Goal: Find contact information: Find contact information

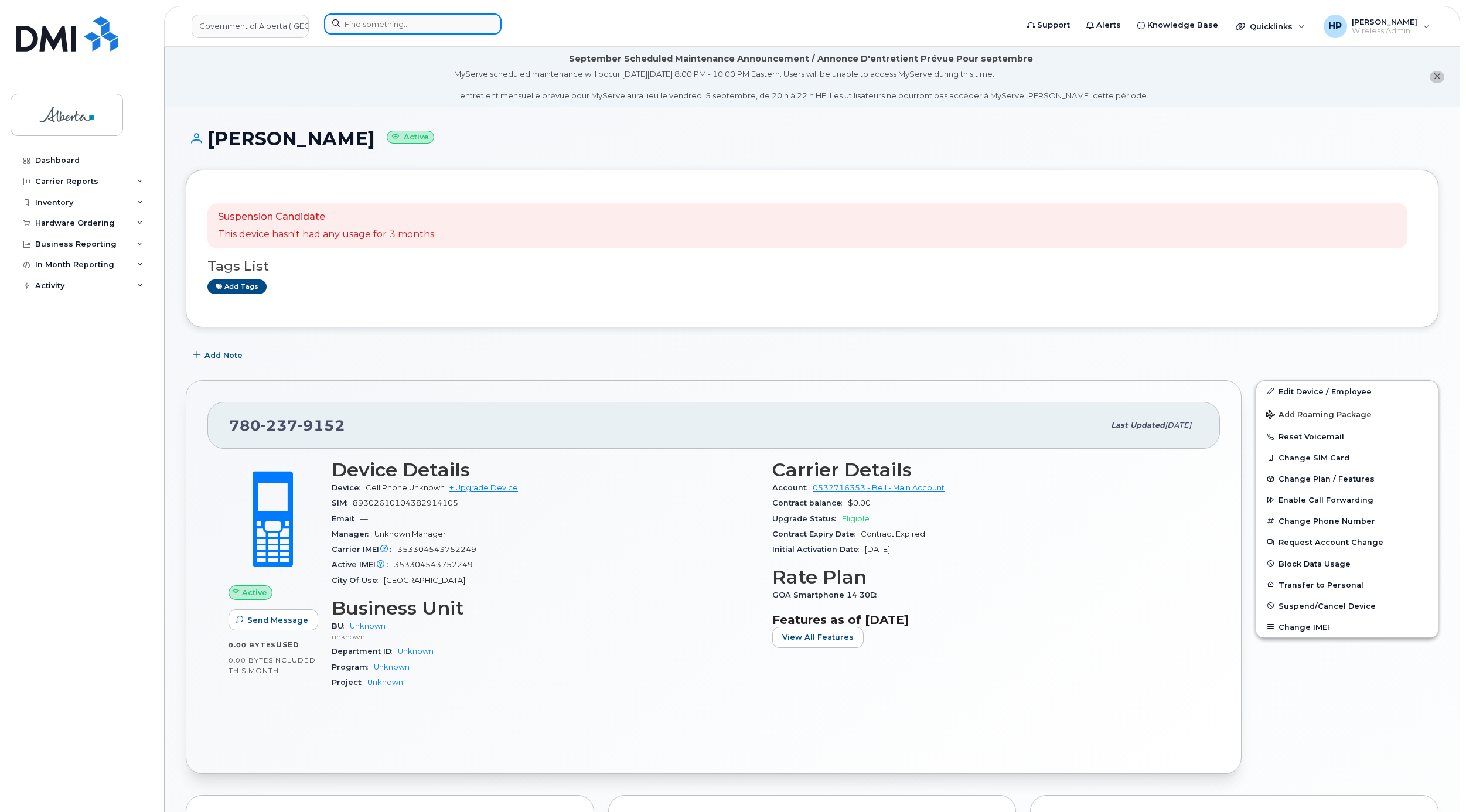
click at [387, 25] on input at bounding box center [412, 24] width 177 height 21
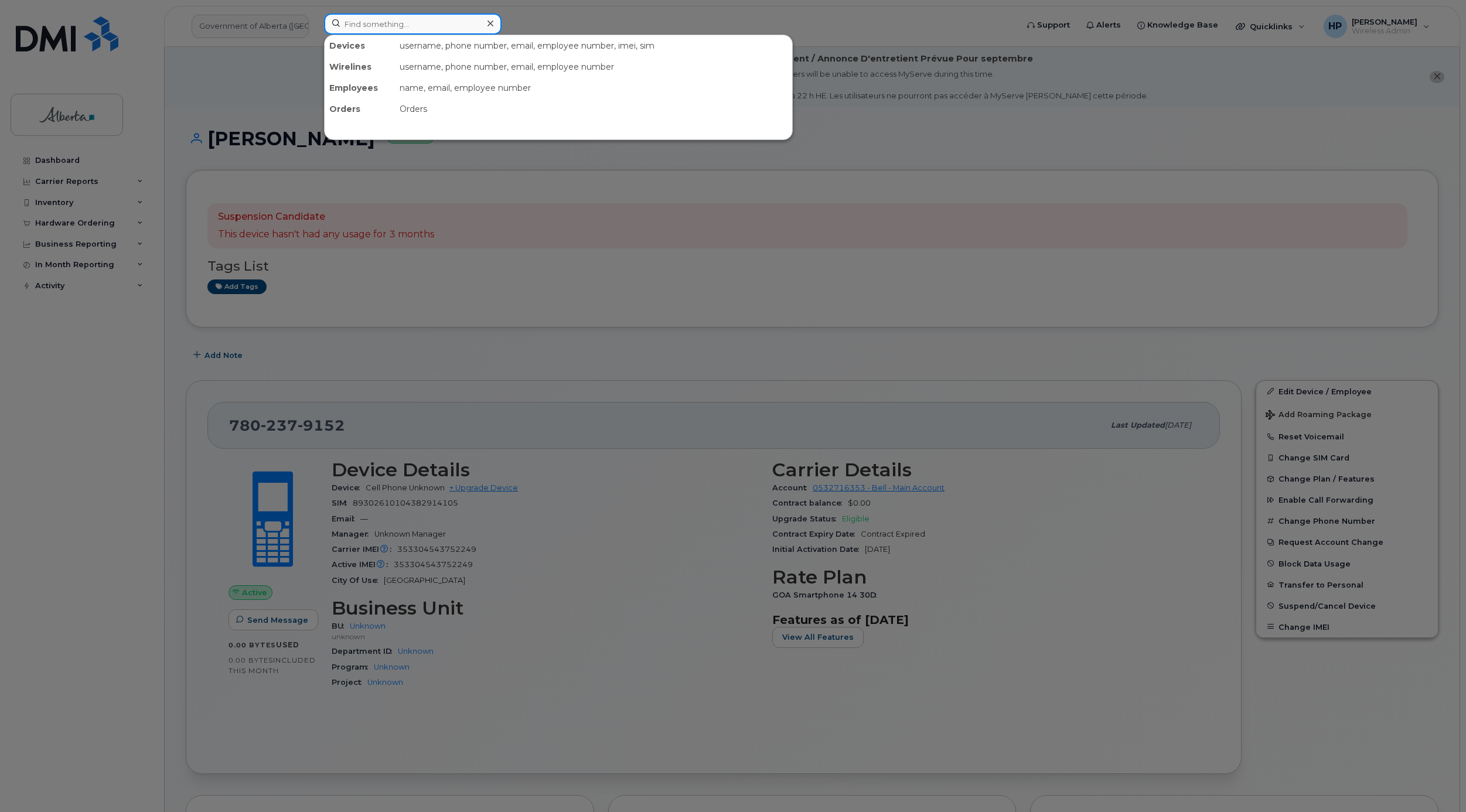
paste input "7809919477"
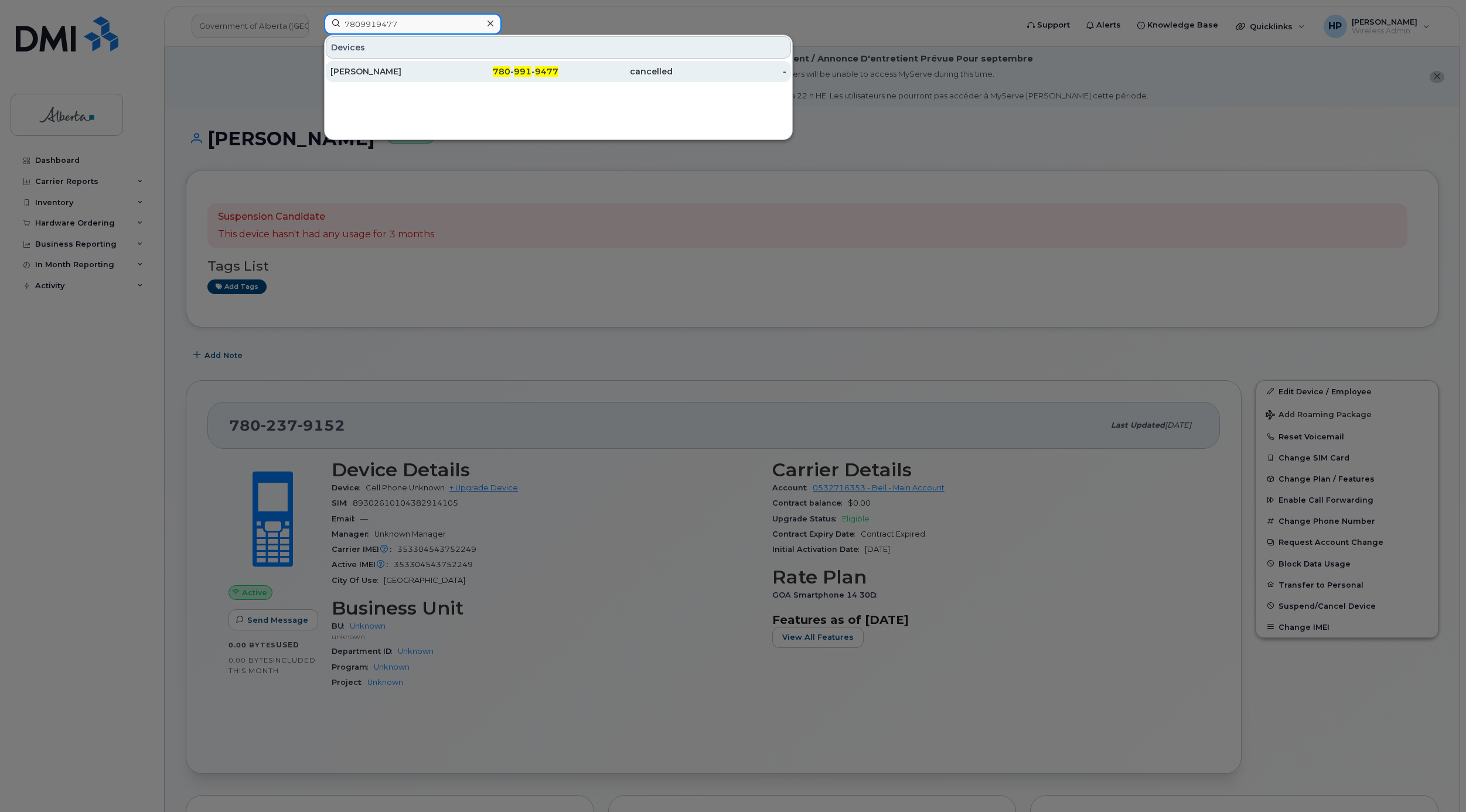
type input "7809919477"
click at [445, 65] on div "[PERSON_NAME]" at bounding box center [502, 71] width 114 height 21
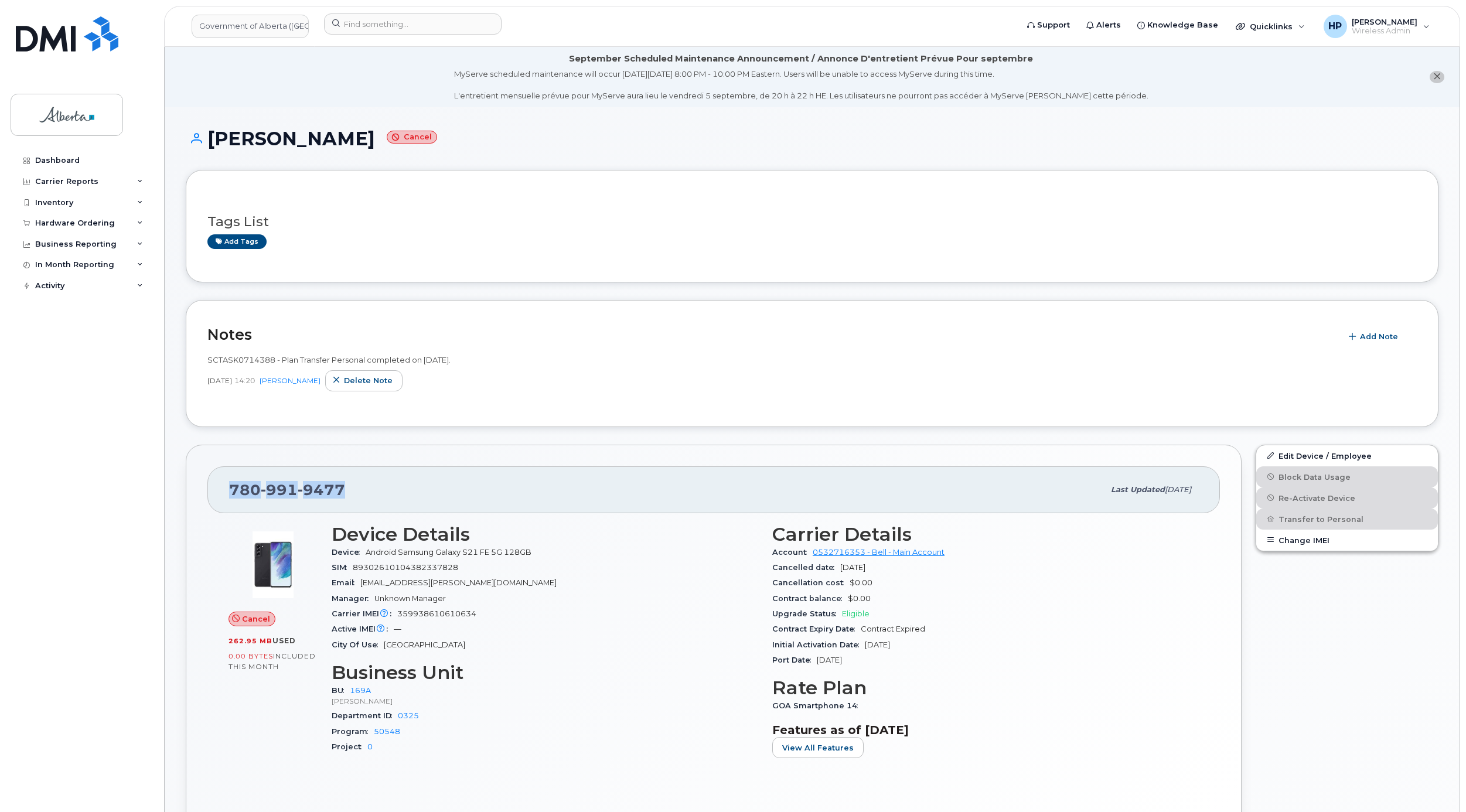
drag, startPoint x: 231, startPoint y: 492, endPoint x: 362, endPoint y: 491, distance: 131.0
click at [362, 491] on div "780 991 9477" at bounding box center [667, 489] width 875 height 25
copy span "780 991 9477"
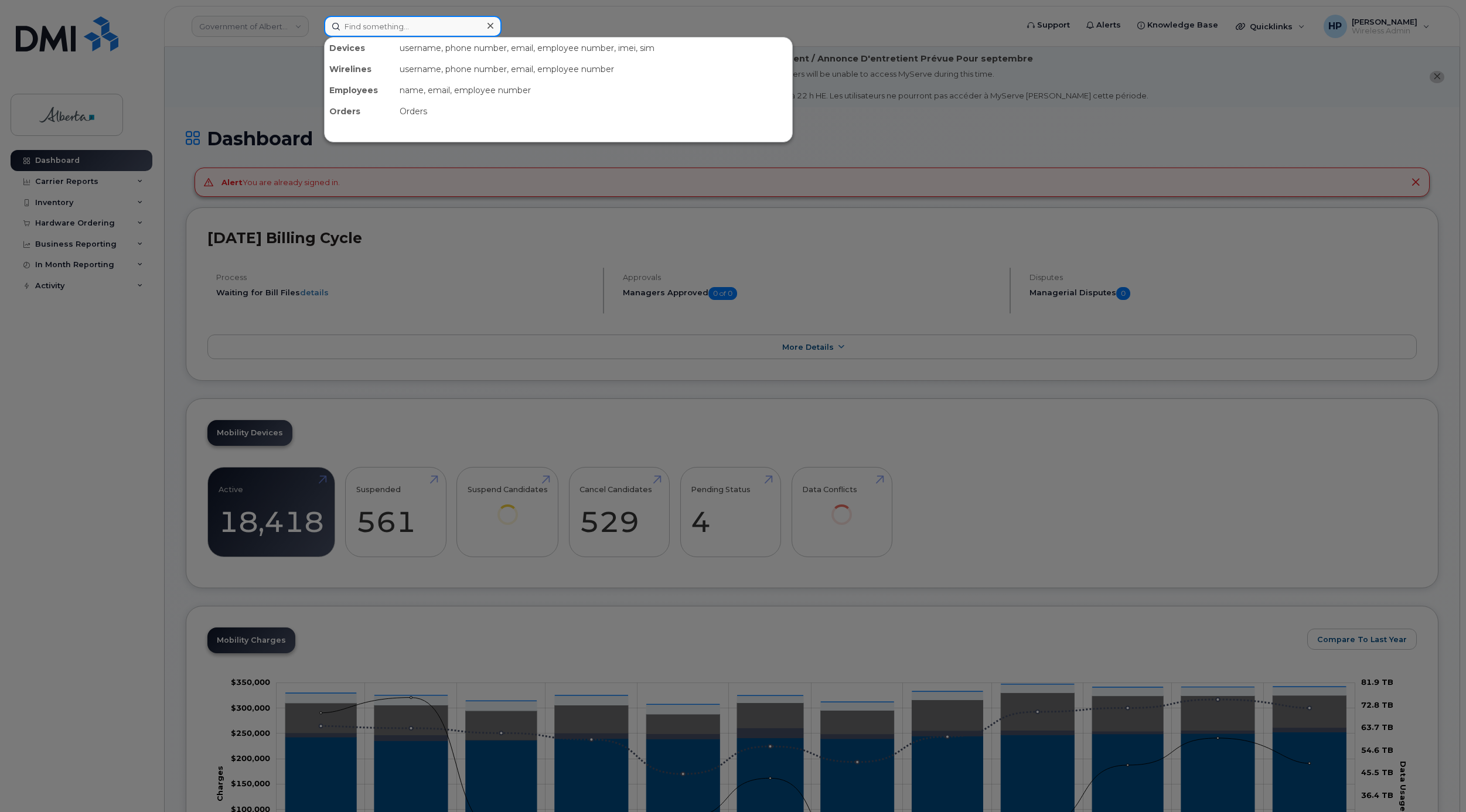
click at [350, 20] on input at bounding box center [412, 26] width 177 height 21
paste input "7802717887"
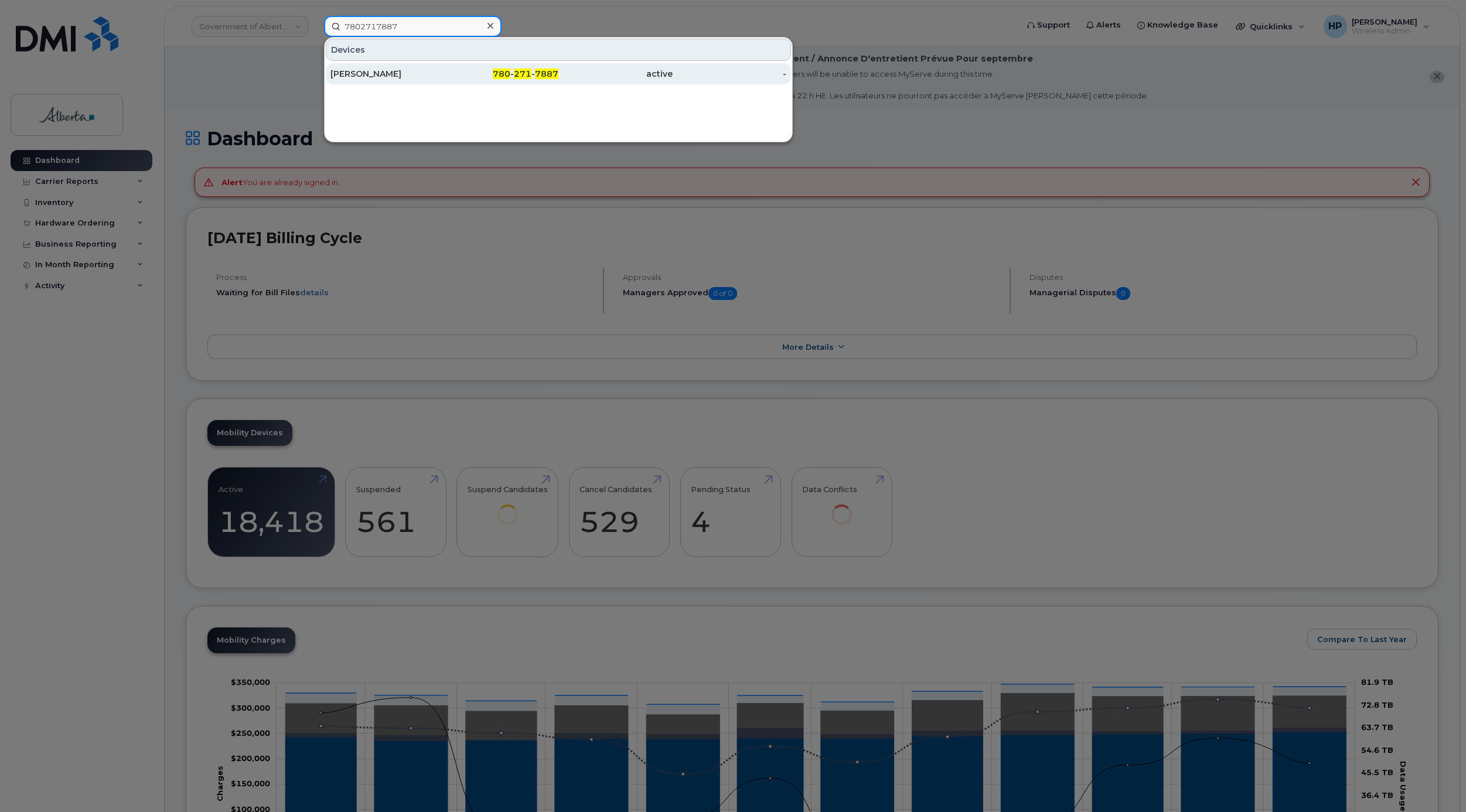
type input "7802717887"
click at [382, 74] on div "[PERSON_NAME]" at bounding box center [387, 73] width 114 height 11
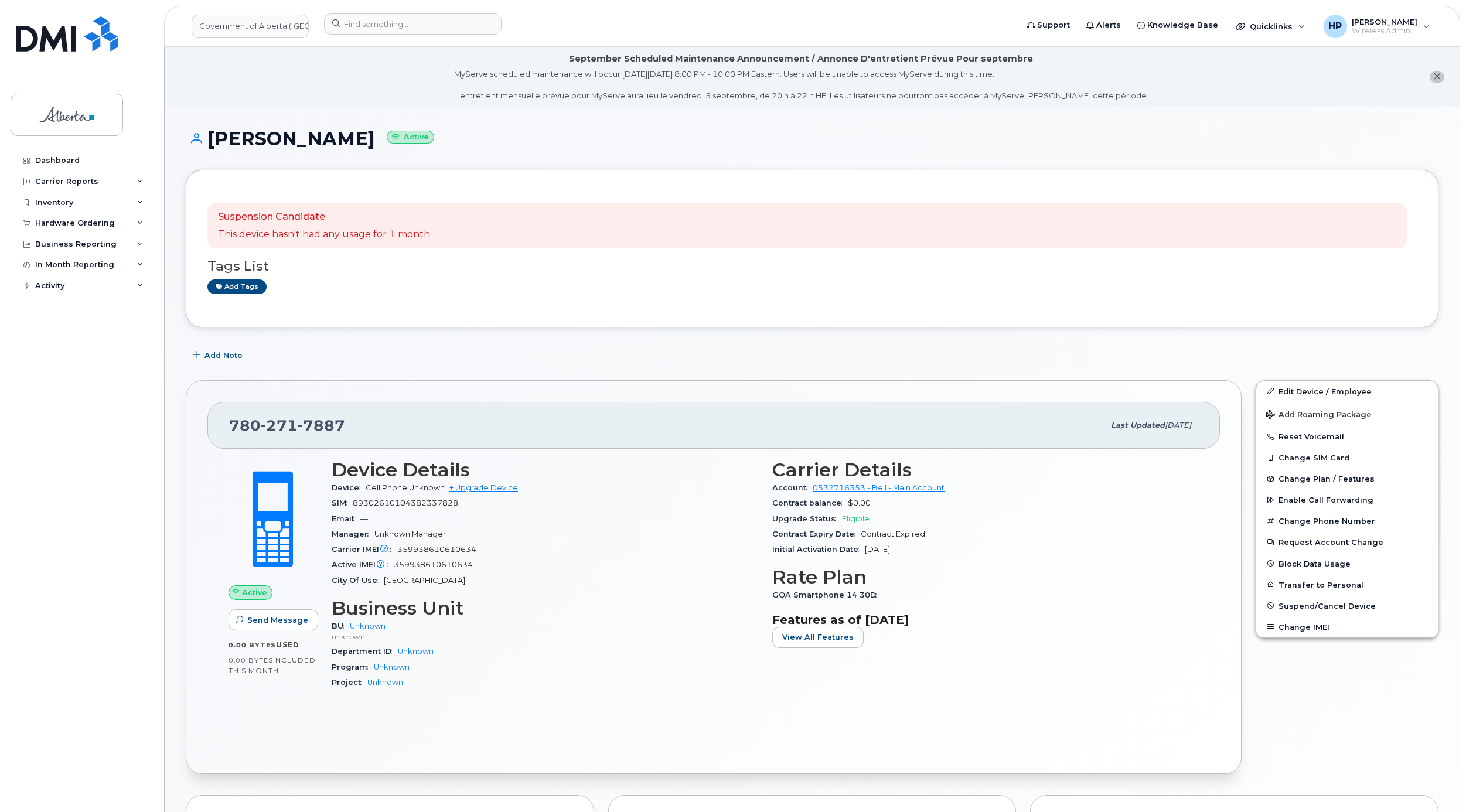
click at [1367, 765] on div "Edit Device / Employee Add Roaming Package Reset Voicemail Change SIM Card Chan…" at bounding box center [1347, 577] width 197 height 408
